Goal: Check status: Check status

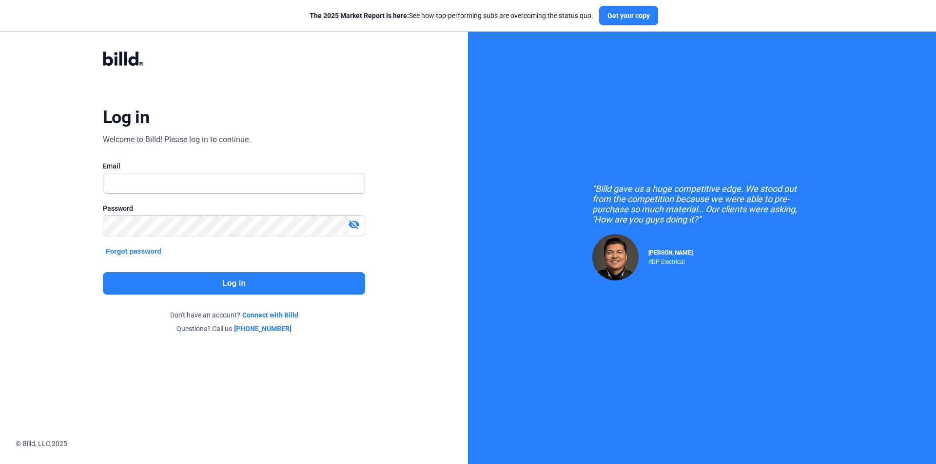
click at [201, 178] on input "text" at bounding box center [228, 184] width 251 height 20
type input "[EMAIL_ADDRESS][DOMAIN_NAME]"
click at [198, 280] on button "Log in" at bounding box center [234, 283] width 262 height 22
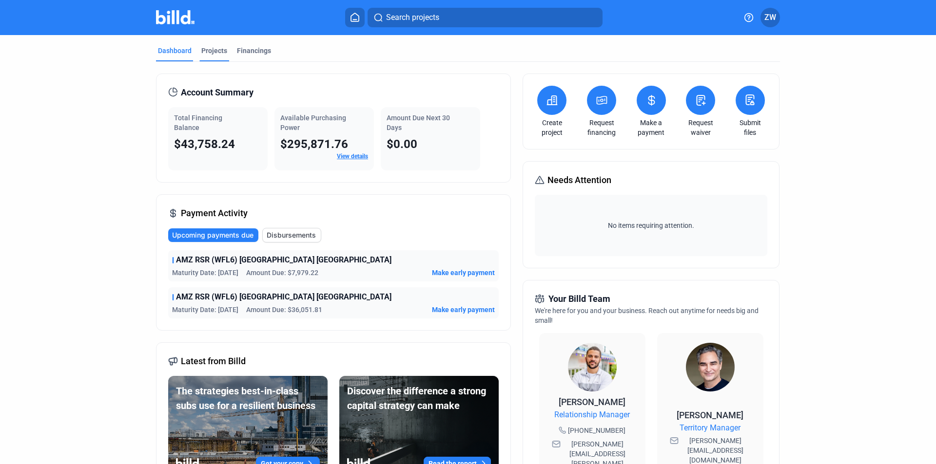
click at [212, 54] on div "Projects" at bounding box center [214, 51] width 26 height 10
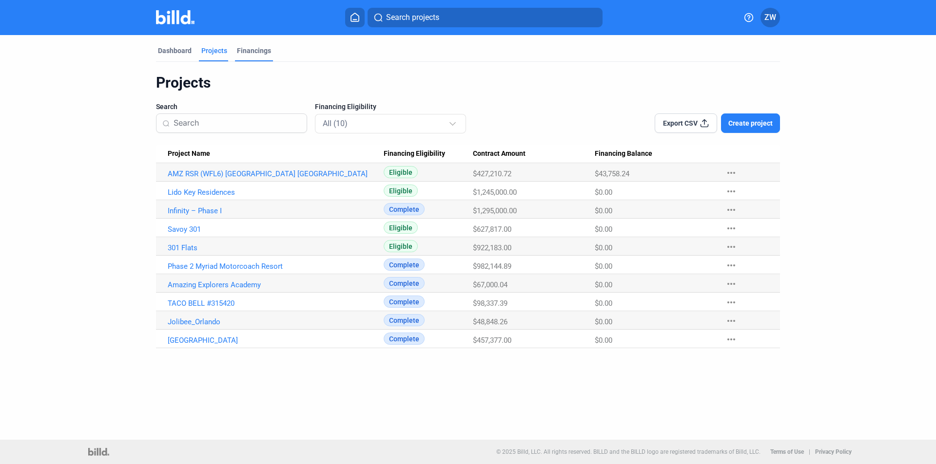
click at [251, 50] on div "Financings" at bounding box center [254, 51] width 34 height 10
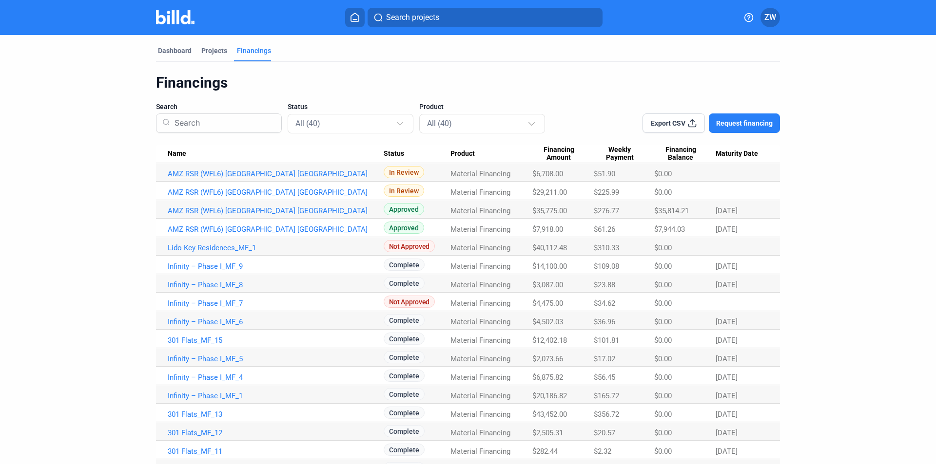
click at [290, 173] on link "AMZ RSR (WFL6) [GEOGRAPHIC_DATA] [GEOGRAPHIC_DATA]" at bounding box center [276, 174] width 216 height 9
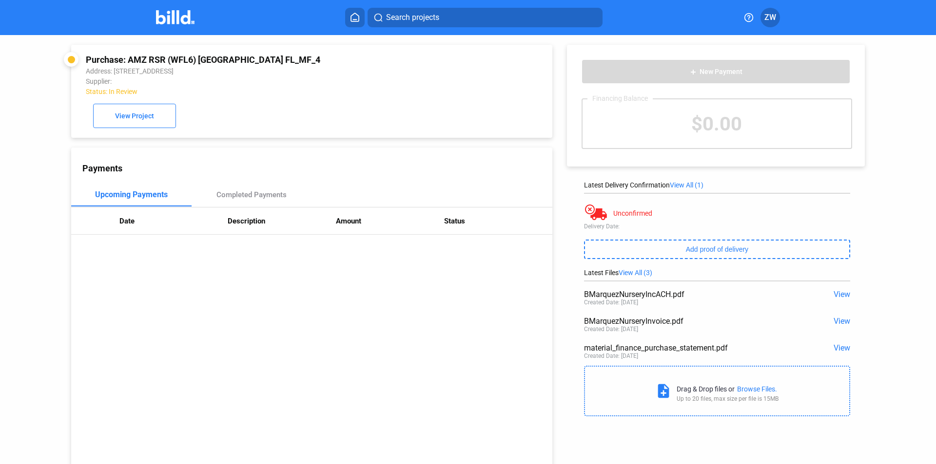
drag, startPoint x: 290, startPoint y: 61, endPoint x: 88, endPoint y: 64, distance: 202.3
click at [88, 64] on div "Purchase: AMZ RSR (WFL6) [GEOGRAPHIC_DATA] FL_MF_4" at bounding box center [266, 60] width 361 height 10
copy div "Purchase: AMZ RSR (WFL6) [GEOGRAPHIC_DATA] FL_MF_4"
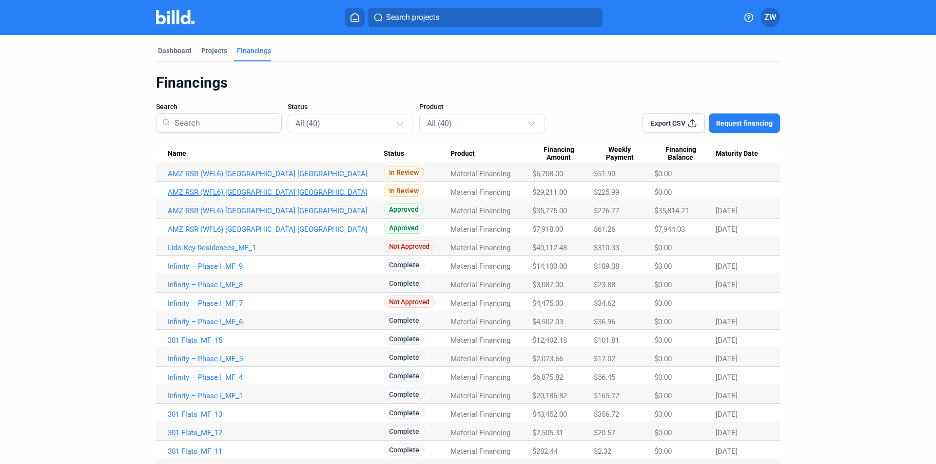
click at [270, 178] on link "AMZ RSR (WFL6) [GEOGRAPHIC_DATA] [GEOGRAPHIC_DATA]" at bounding box center [276, 174] width 216 height 9
